Goal: Navigation & Orientation: Find specific page/section

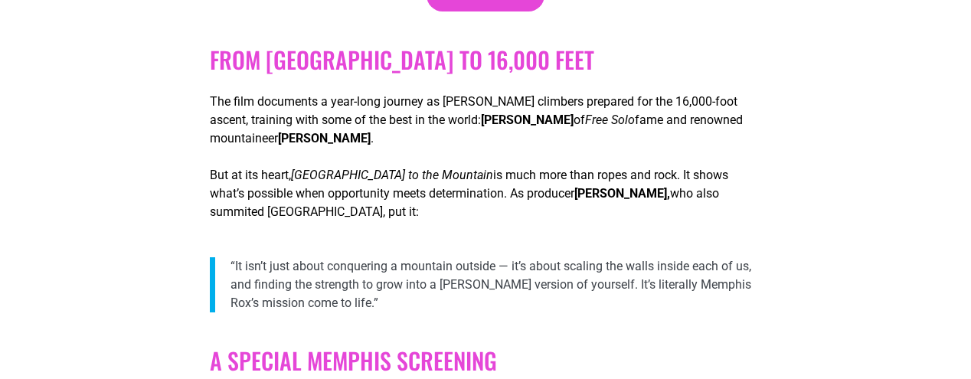
scroll to position [996, 0]
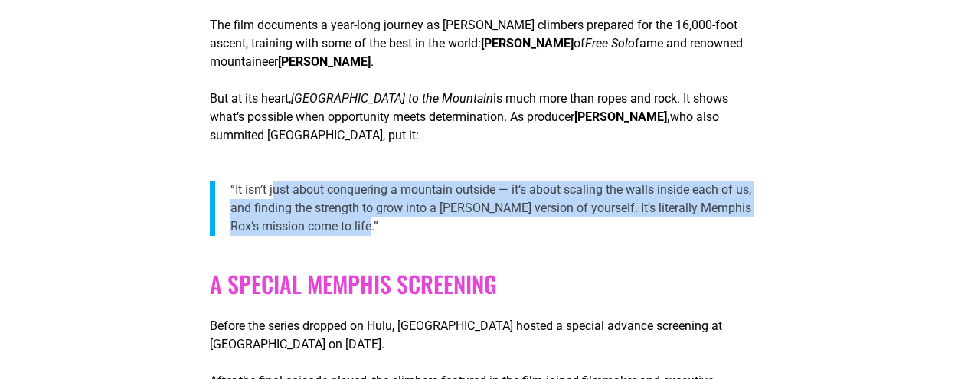
drag, startPoint x: 256, startPoint y: 194, endPoint x: 633, endPoint y: 231, distance: 378.7
click at [633, 231] on p "“It isn’t just about conquering a mountain outside — it’s about scaling the wal…" at bounding box center [497, 208] width 532 height 55
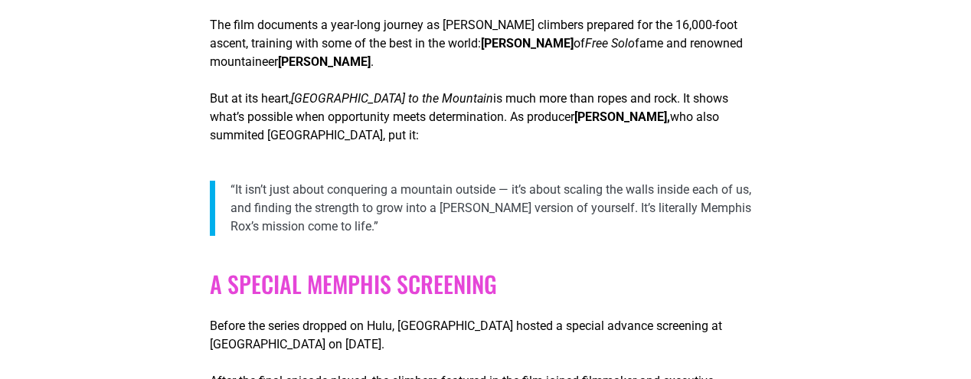
click at [580, 264] on div "A Special Memphis Screening Before the series dropped on Hulu, Memphis Rox host…" at bounding box center [486, 348] width 552 height 195
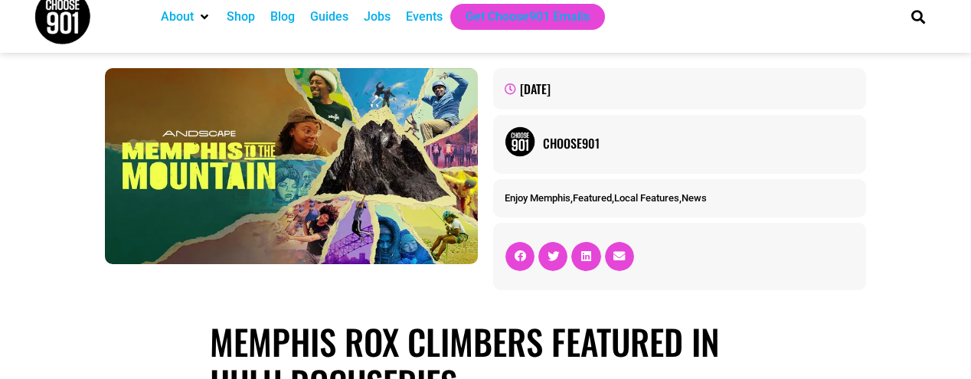
scroll to position [0, 0]
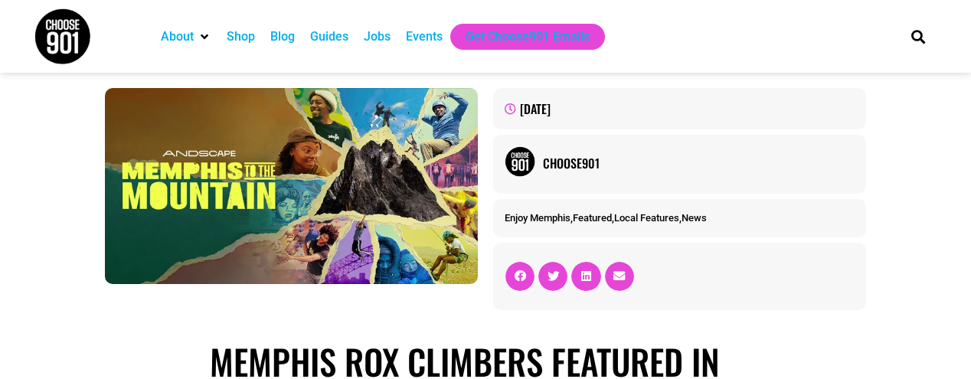
click at [70, 38] on img at bounding box center [62, 36] width 57 height 57
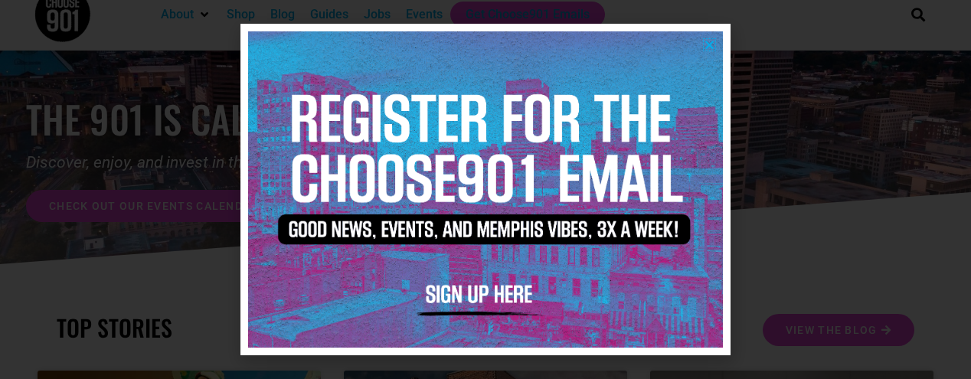
scroll to position [306, 0]
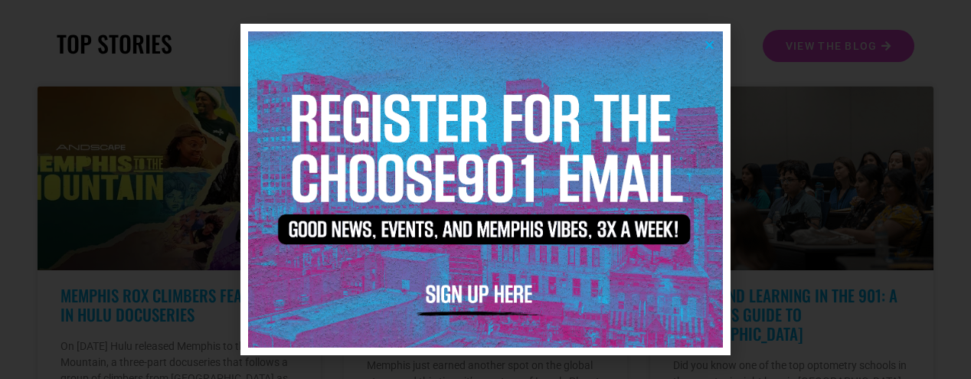
click at [716, 39] on img at bounding box center [485, 189] width 475 height 316
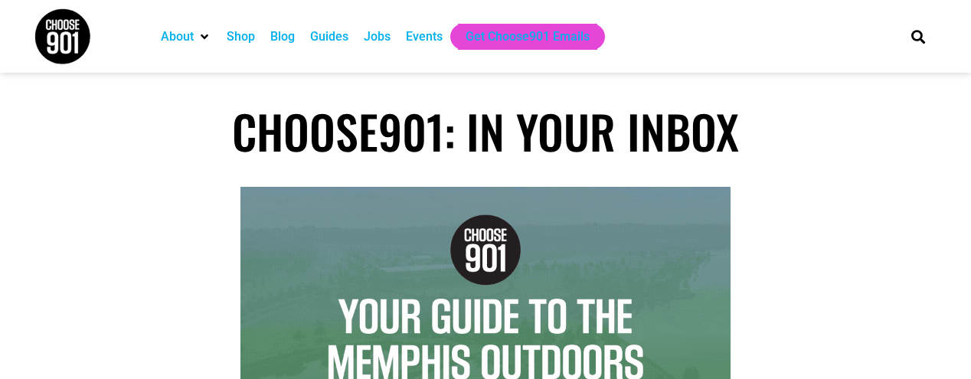
click at [245, 39] on div "Shop" at bounding box center [241, 37] width 28 height 18
